Goal: Answer question/provide support: Share knowledge or assist other users

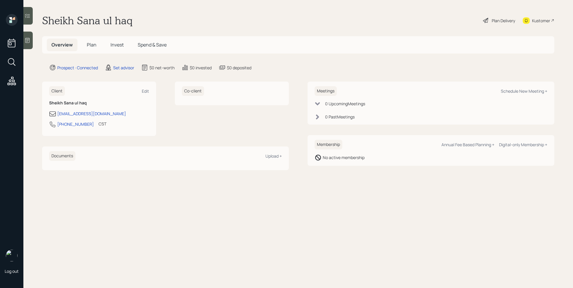
click at [30, 42] on icon at bounding box center [28, 40] width 6 height 6
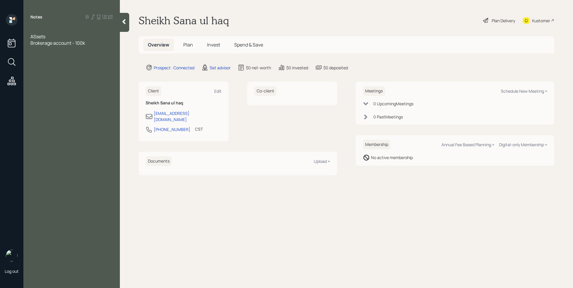
click at [36, 34] on span "ASsets" at bounding box center [37, 36] width 15 height 6
click at [91, 43] on div "Brokerage account - 100k" at bounding box center [71, 43] width 82 height 6
click at [48, 30] on div at bounding box center [71, 30] width 82 height 6
click at [93, 57] on div "Brokerage account - 100k" at bounding box center [71, 56] width 82 height 6
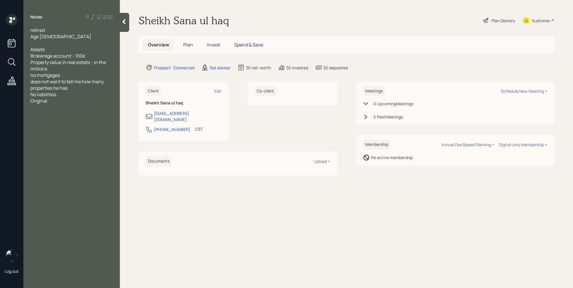
click at [78, 88] on div "does not want to tell me how many properties he has" at bounding box center [71, 84] width 82 height 13
click at [48, 101] on span "Inciome" at bounding box center [38, 101] width 17 height 6
